Goal: Transaction & Acquisition: Book appointment/travel/reservation

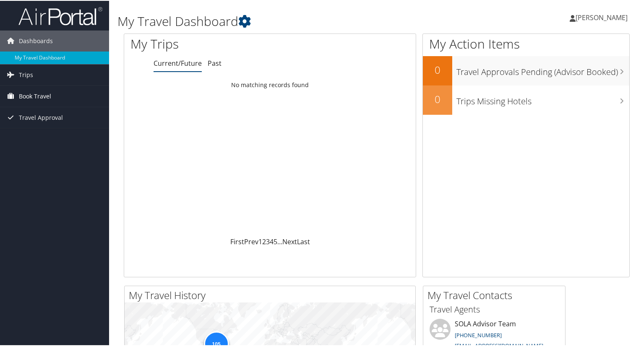
click at [34, 96] on span "Book Travel" at bounding box center [35, 95] width 32 height 21
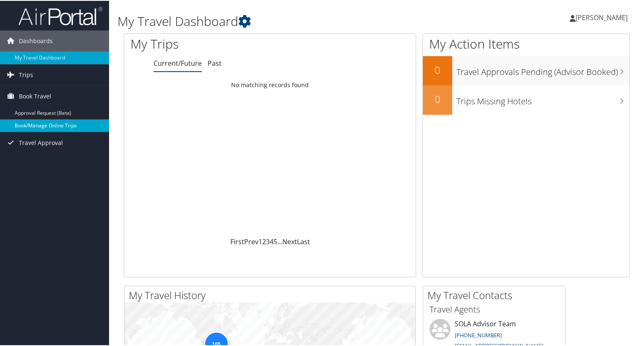
click at [35, 124] on link "Book/Manage Online Trips" at bounding box center [54, 125] width 109 height 13
